Goal: Information Seeking & Learning: Learn about a topic

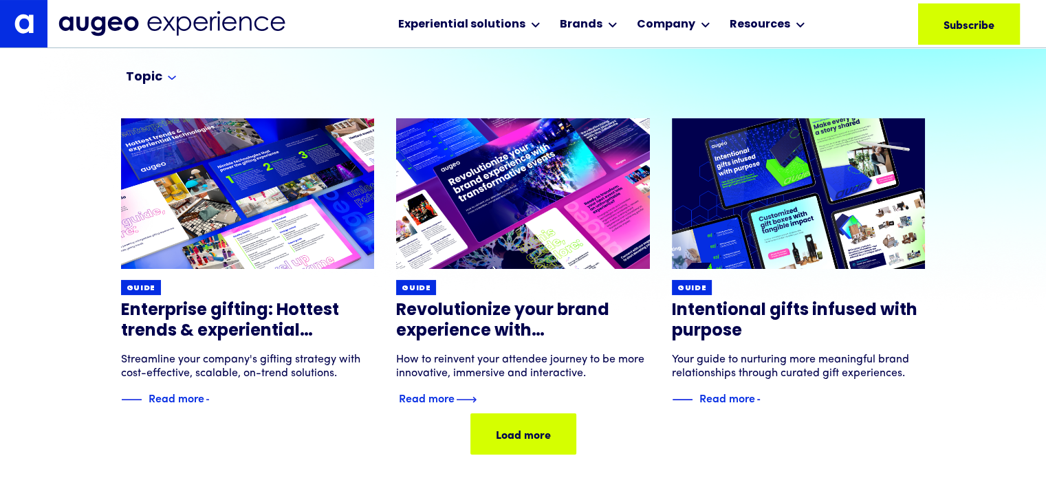
scroll to position [138, 0]
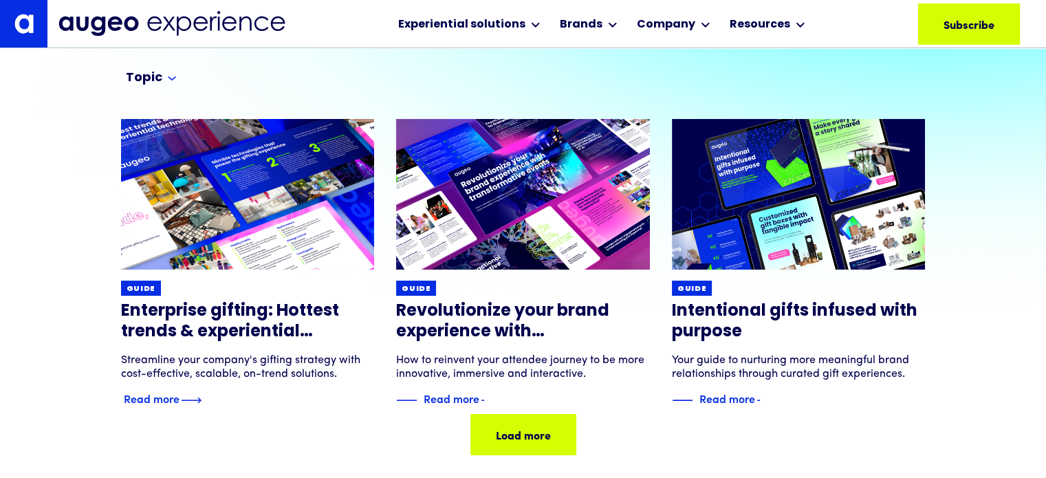
click at [286, 171] on img at bounding box center [248, 194] width 304 height 181
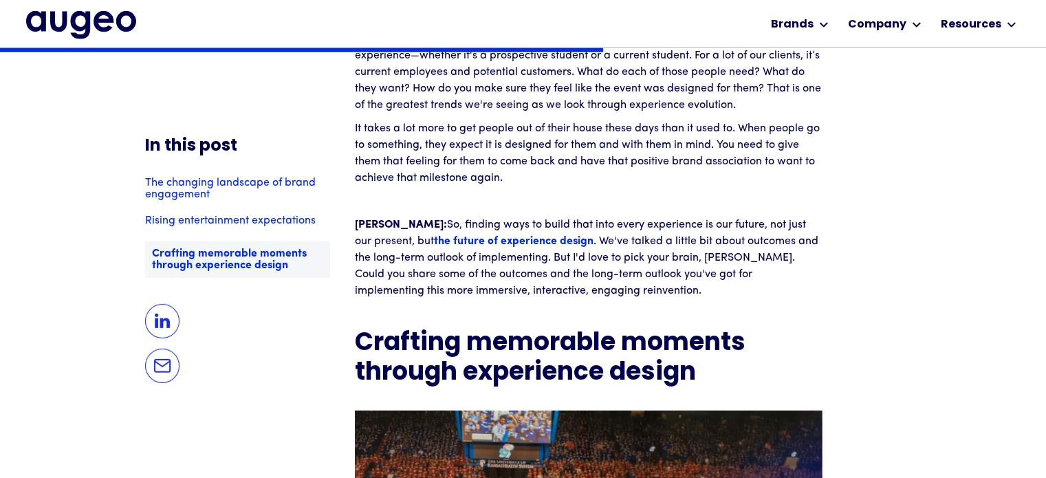
scroll to position [4059, 0]
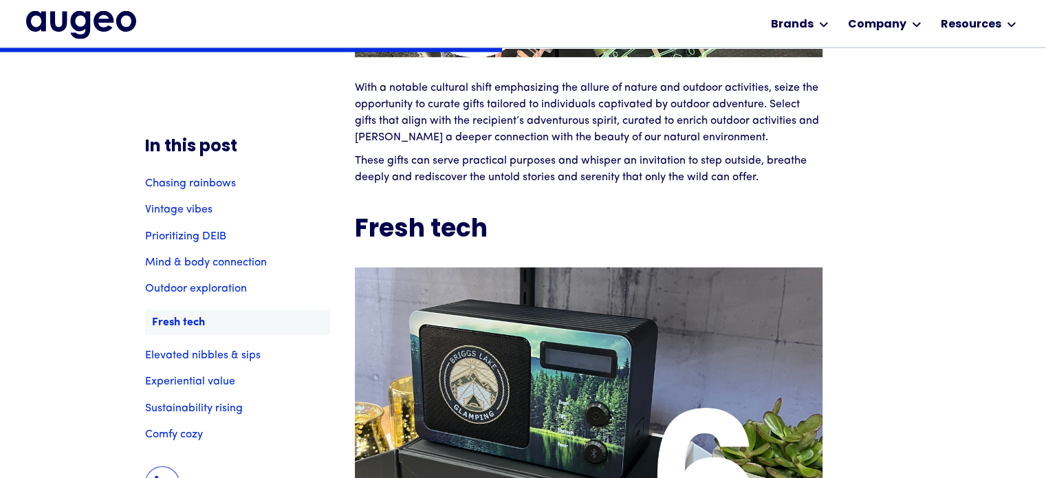
scroll to position [3672, 0]
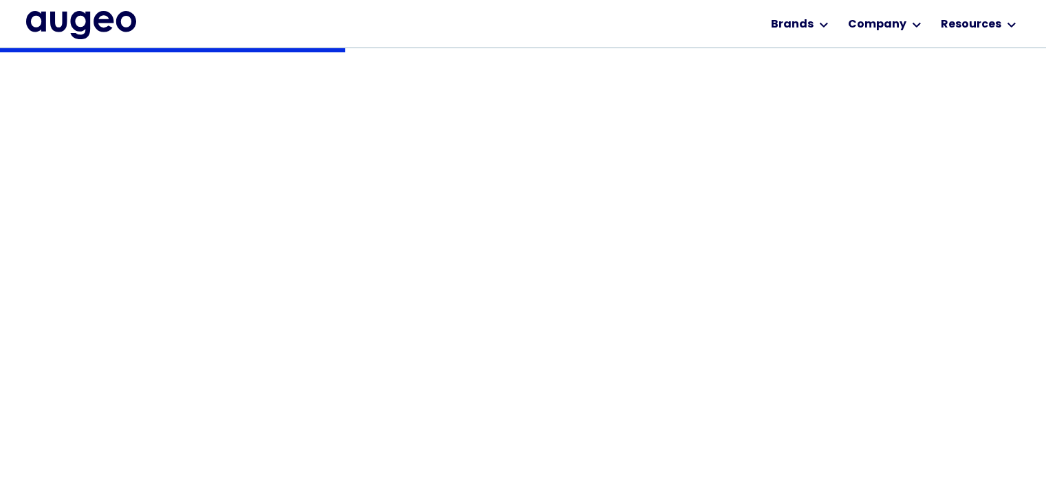
click at [906, 197] on h1 "Enterprise gifting: Hottest trends & experiential technologies" at bounding box center [523, 205] width 804 height 82
click at [910, 197] on div "Back Guide Enterprise gifting: Hottest trends & experiential technologies Strea…" at bounding box center [523, 263] width 1046 height 1391
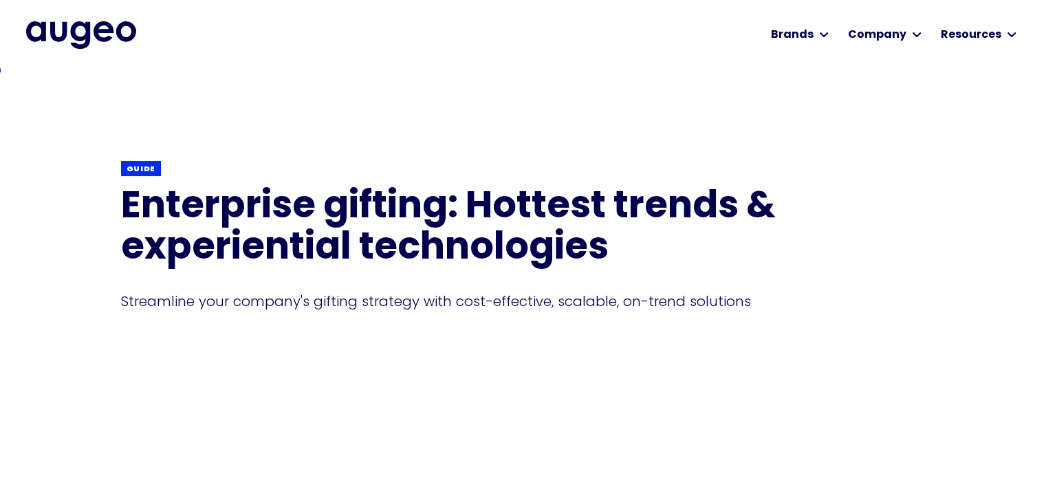
scroll to position [0, 0]
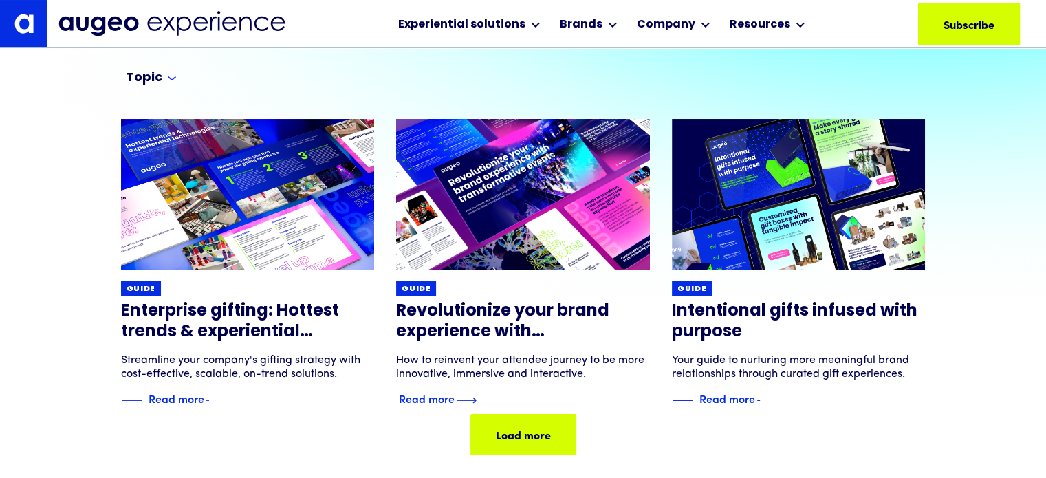
click at [537, 306] on h3 "Revolutionize your brand experience with transformative events" at bounding box center [523, 321] width 254 height 41
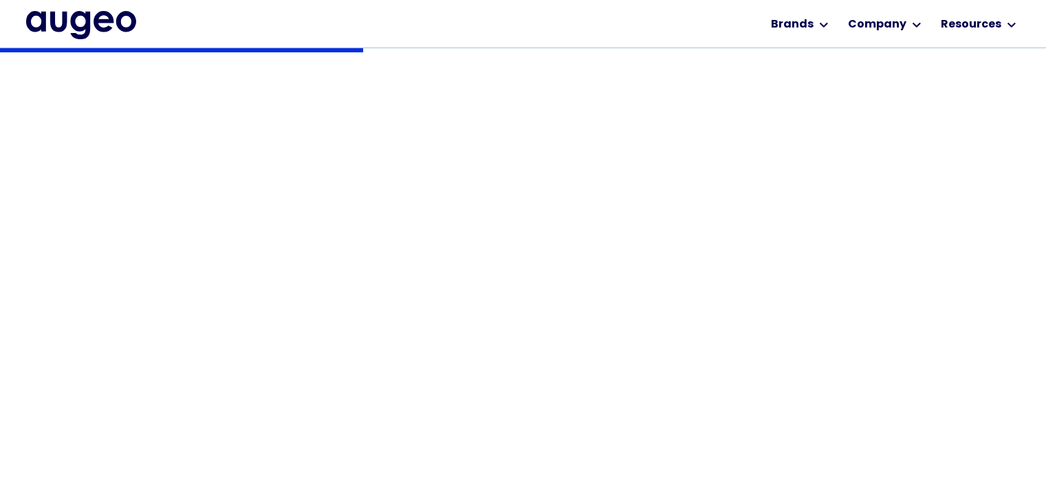
click at [912, 195] on h1 "Revolutionize your brand experience with transformative events" at bounding box center [523, 205] width 804 height 82
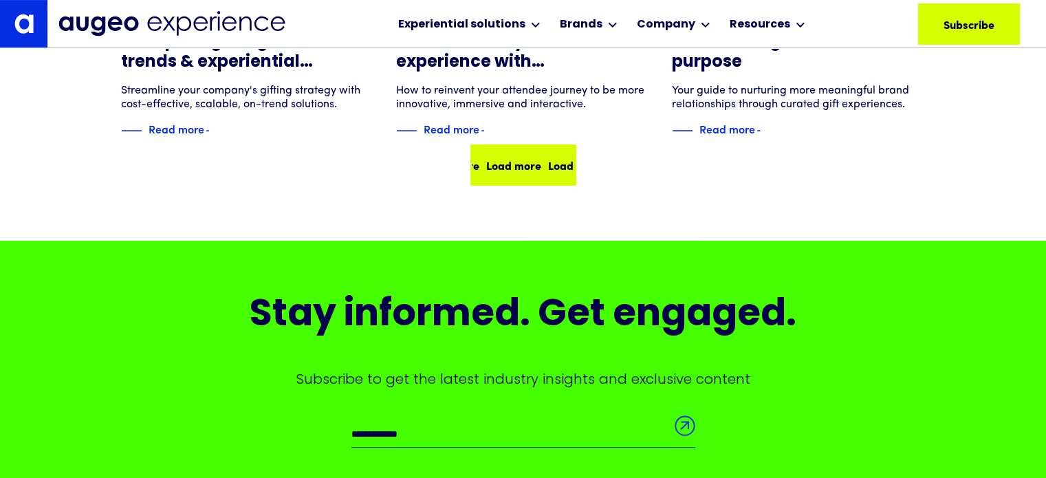
scroll to position [410, 0]
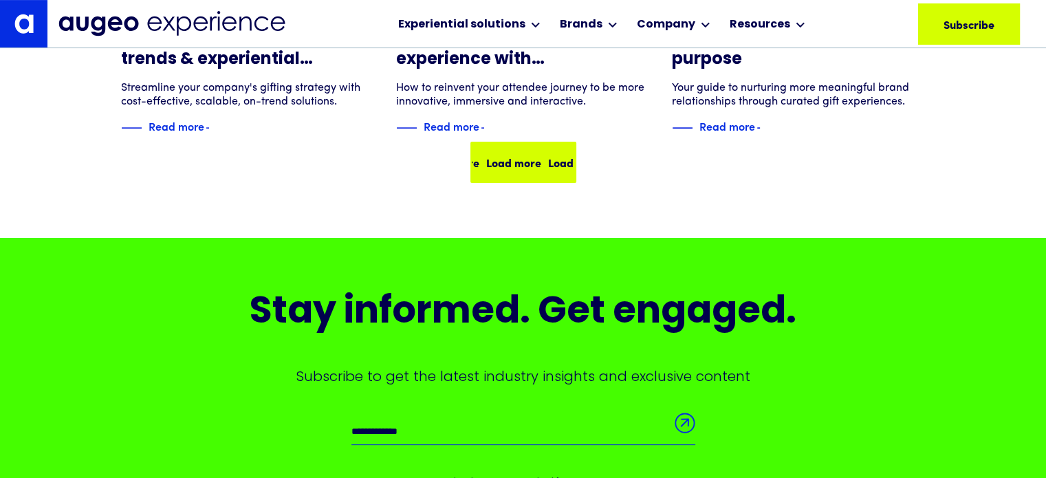
click at [520, 179] on div "Load more Load more Load more Load more" at bounding box center [523, 162] width 103 height 38
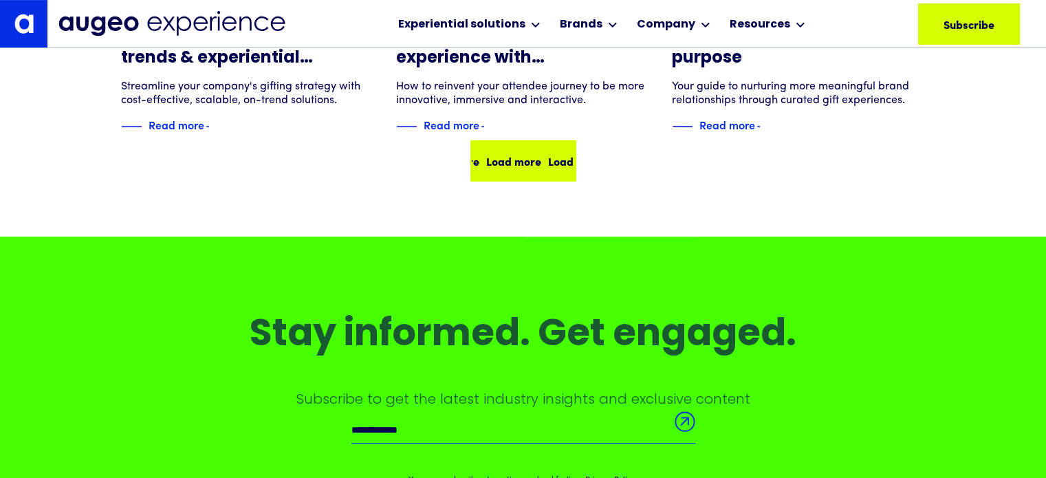
click at [539, 163] on div "Load more" at bounding box center [566, 161] width 55 height 16
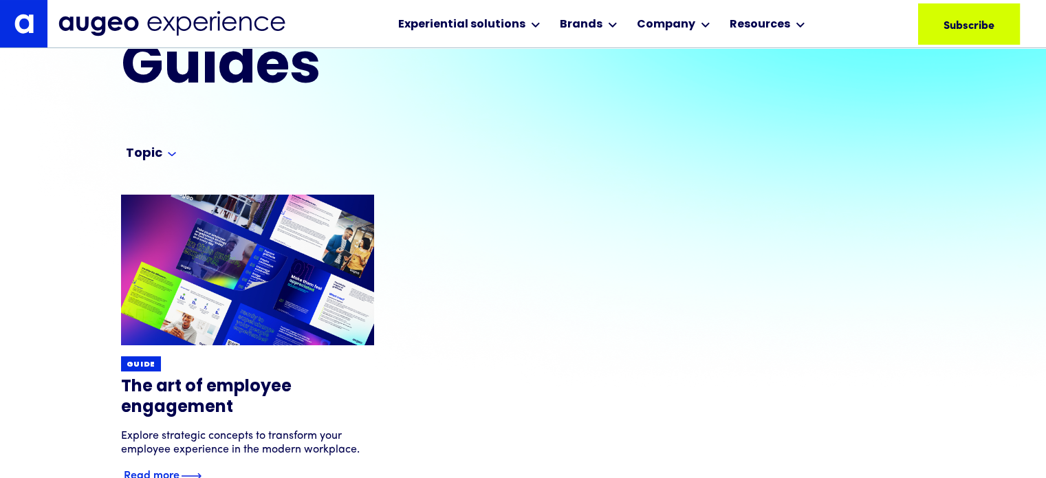
scroll to position [64, 0]
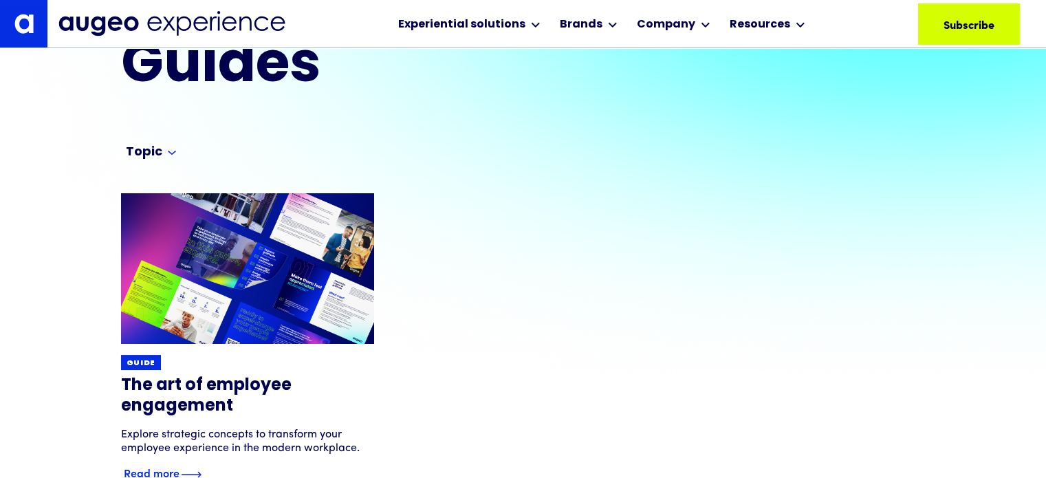
click at [237, 224] on img at bounding box center [248, 268] width 304 height 181
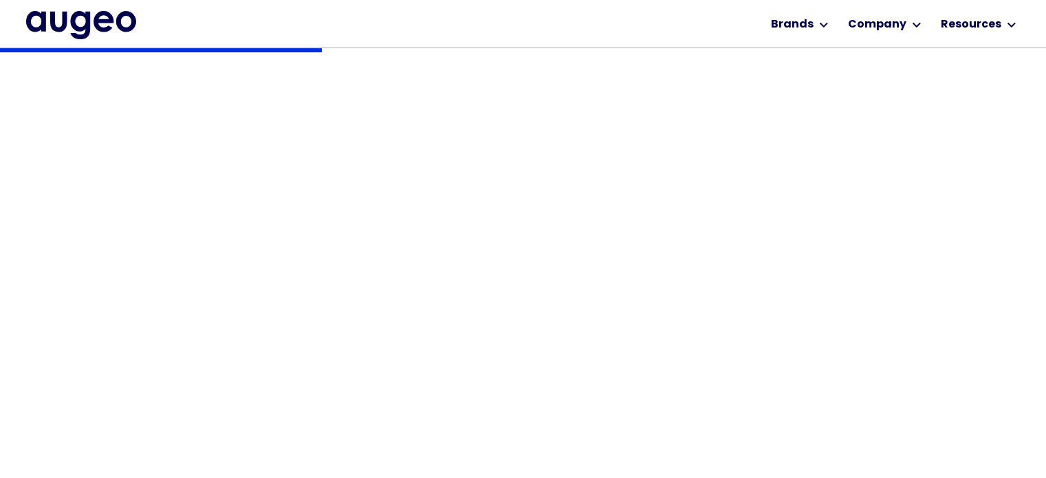
click at [902, 228] on div "Inspiring engagement through recognition, rewards and connected experiences." at bounding box center [523, 235] width 804 height 19
click at [904, 230] on div "Inspiring engagement through recognition, rewards and connected experiences." at bounding box center [523, 235] width 804 height 19
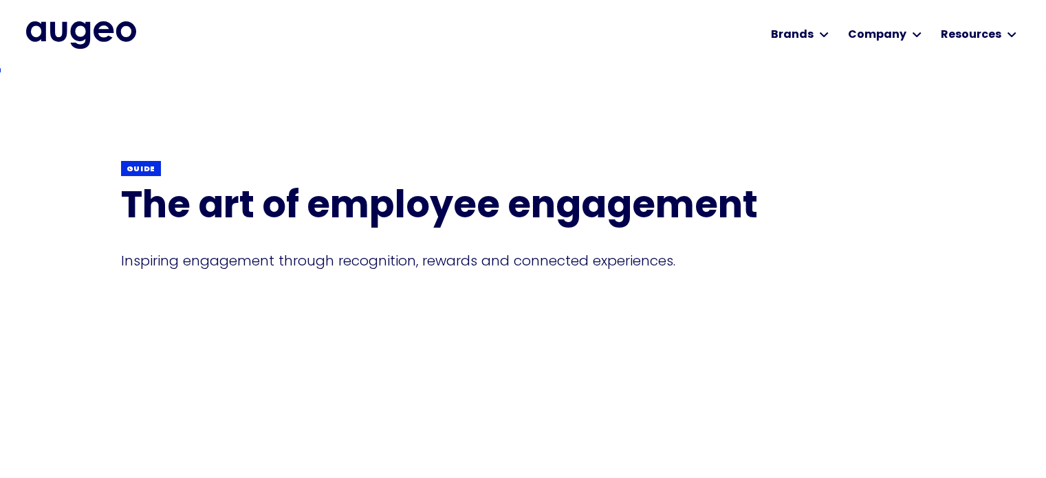
scroll to position [0, 0]
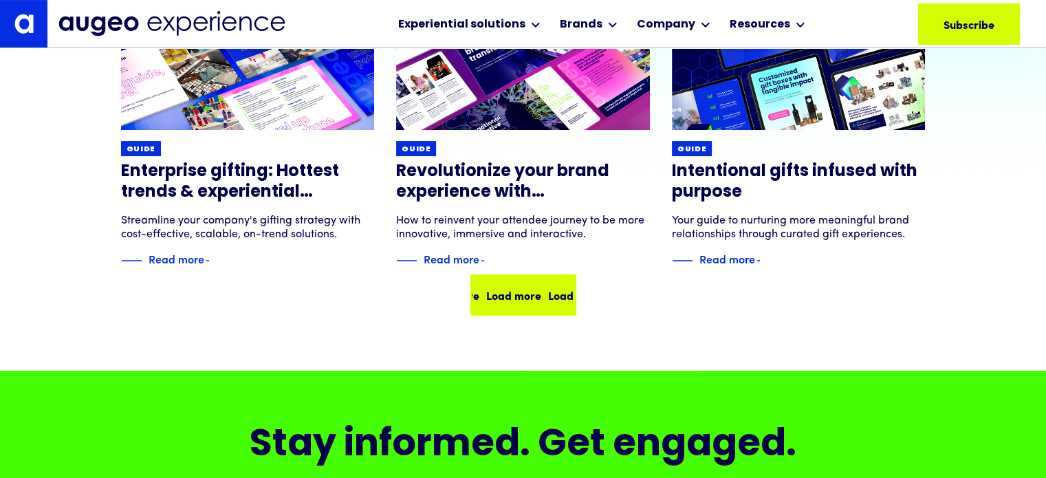
click at [516, 287] on div "Load more Load more Load more Load more" at bounding box center [544, 295] width 247 height 16
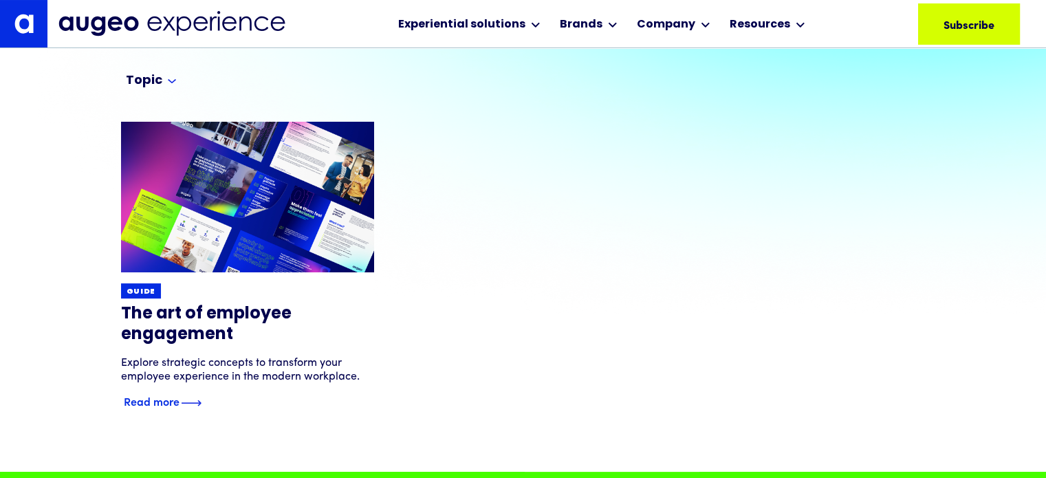
scroll to position [137, 0]
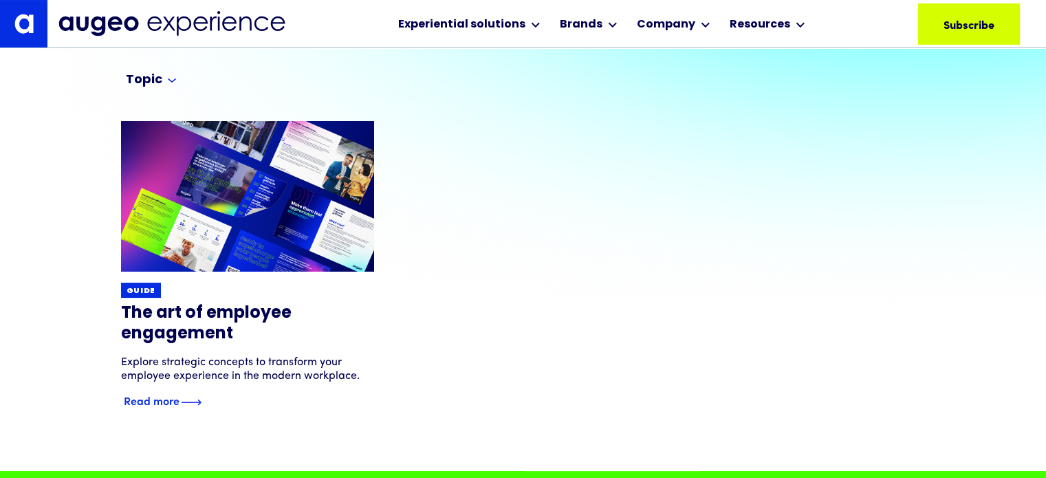
click at [190, 292] on div "Guide" at bounding box center [248, 290] width 254 height 15
